Goal: Information Seeking & Learning: Learn about a topic

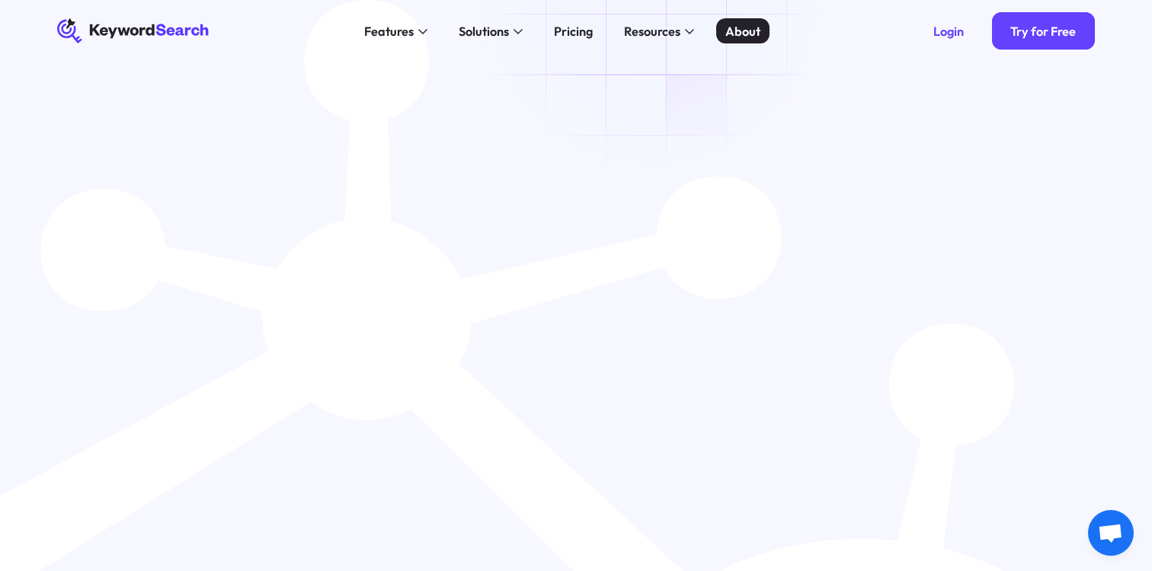
click at [734, 34] on div "About" at bounding box center [742, 31] width 35 height 18
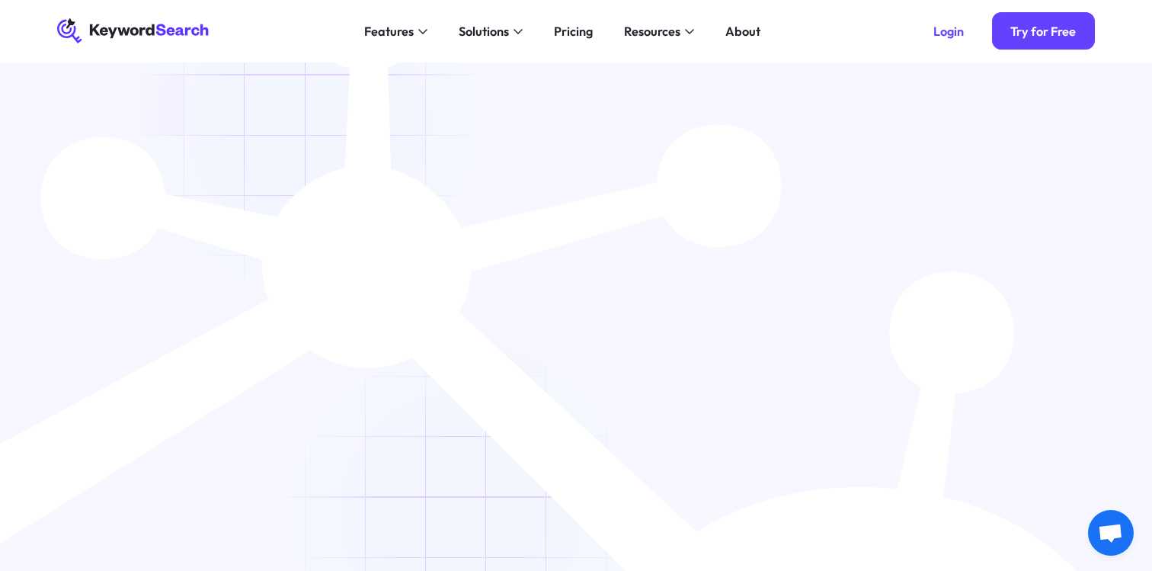
scroll to position [40, 0]
click at [565, 30] on div "Pricing" at bounding box center [573, 31] width 39 height 18
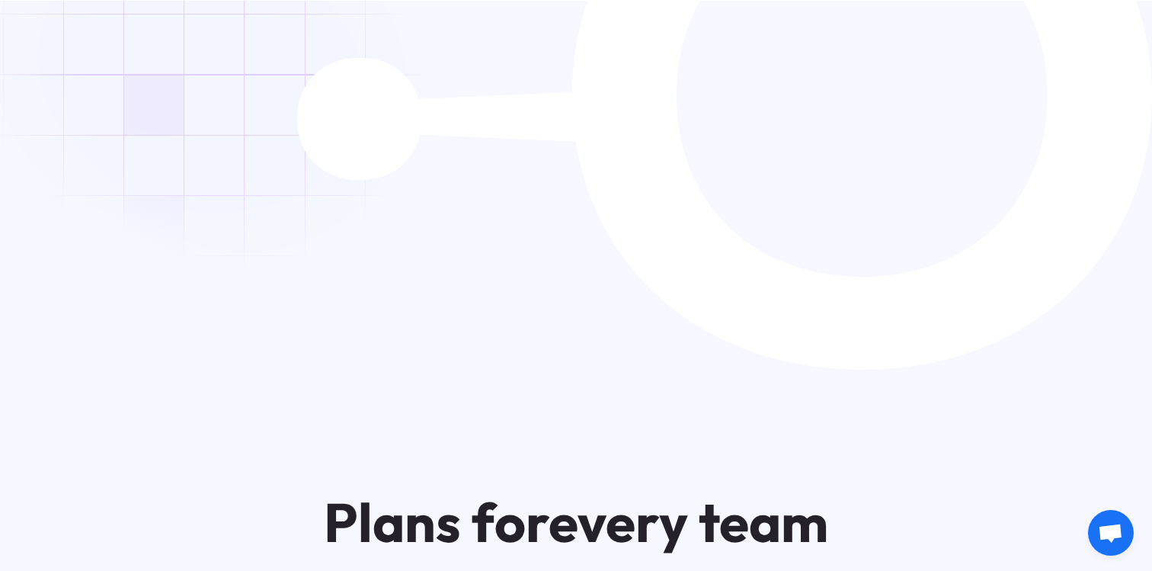
scroll to position [722, 0]
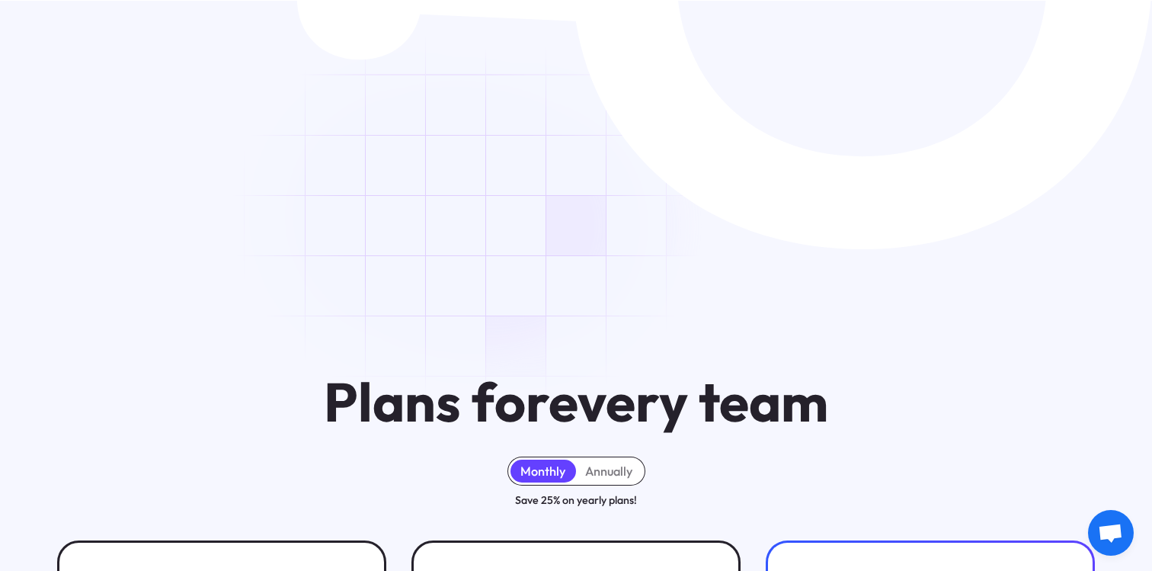
scroll to position [840, 0]
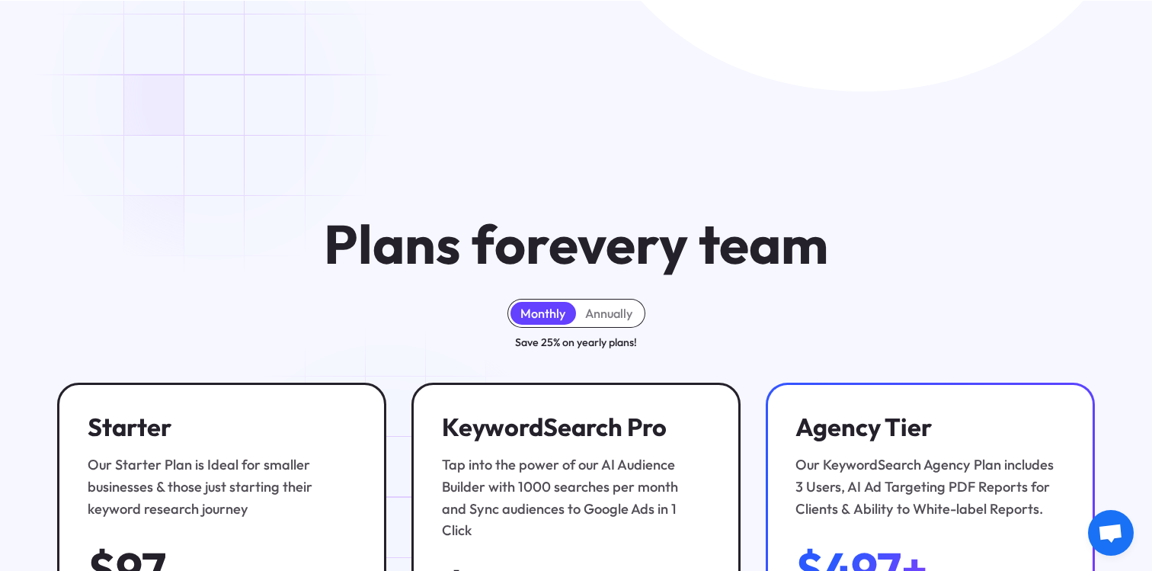
scroll to position [1001, 0]
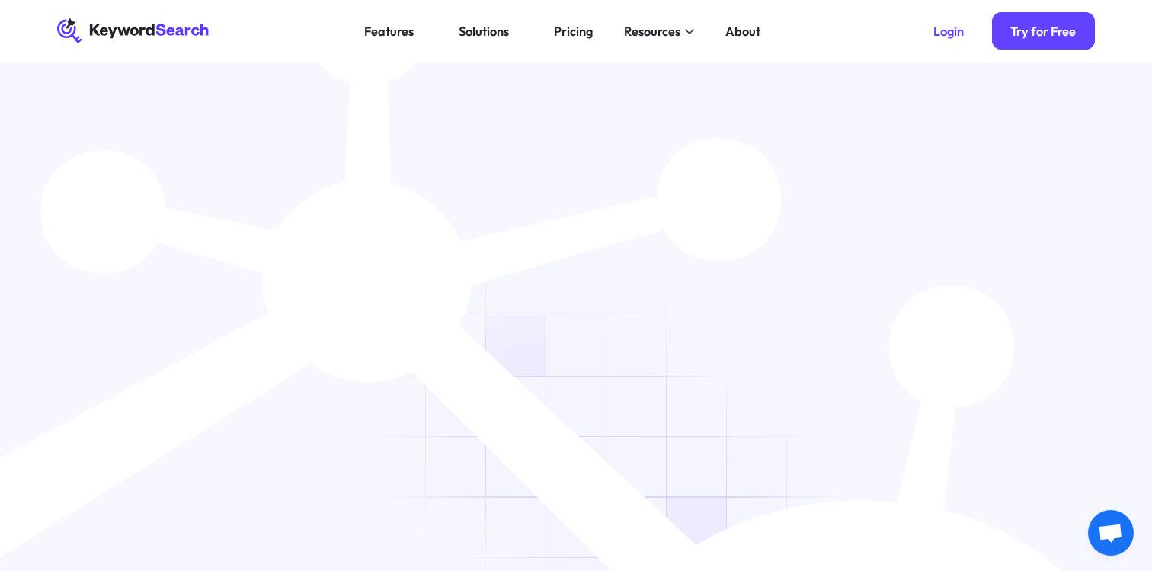
scroll to position [0, 0]
